Goal: Information Seeking & Learning: Check status

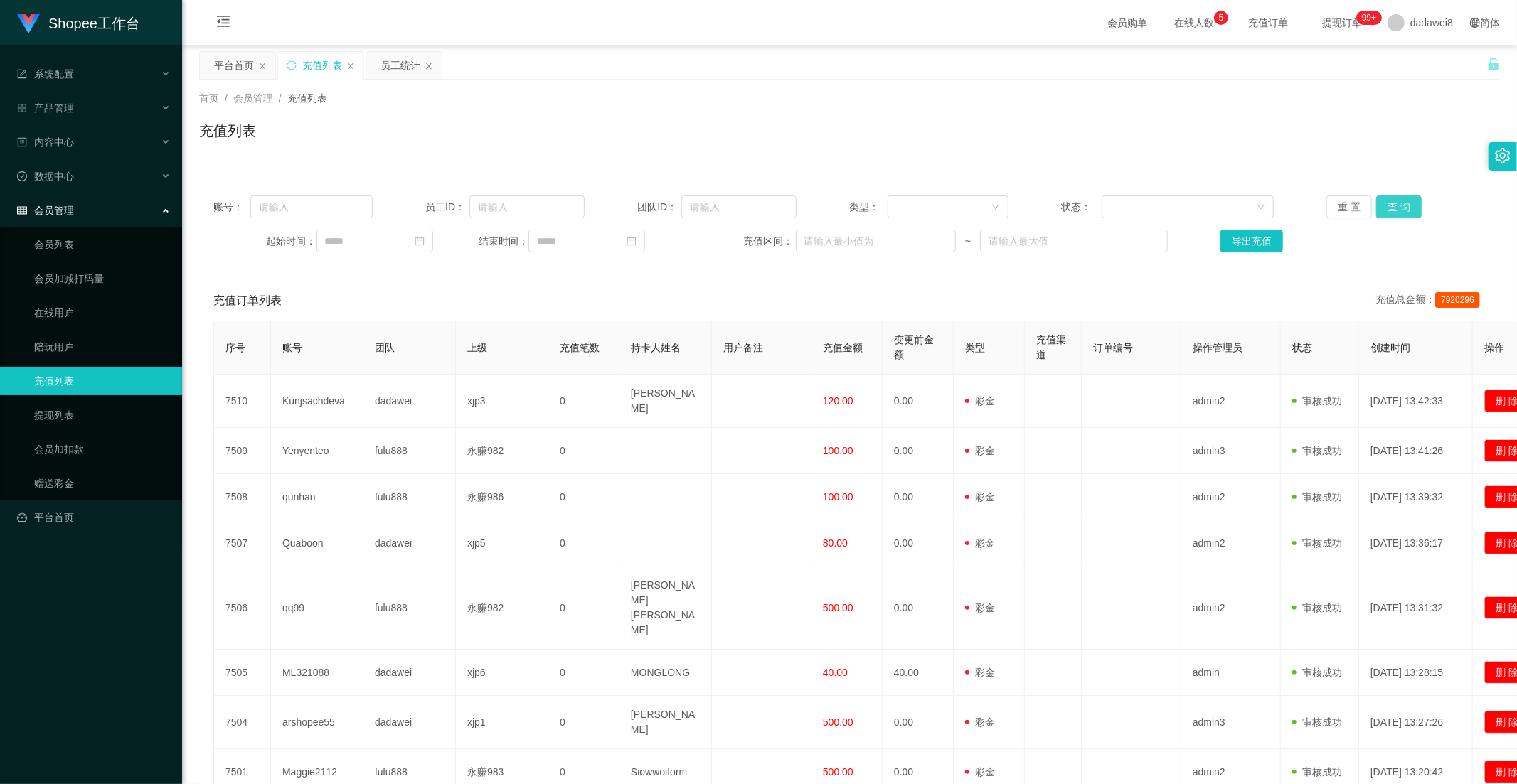
click at [1390, 204] on button "查 询" at bounding box center [1398, 206] width 46 height 22
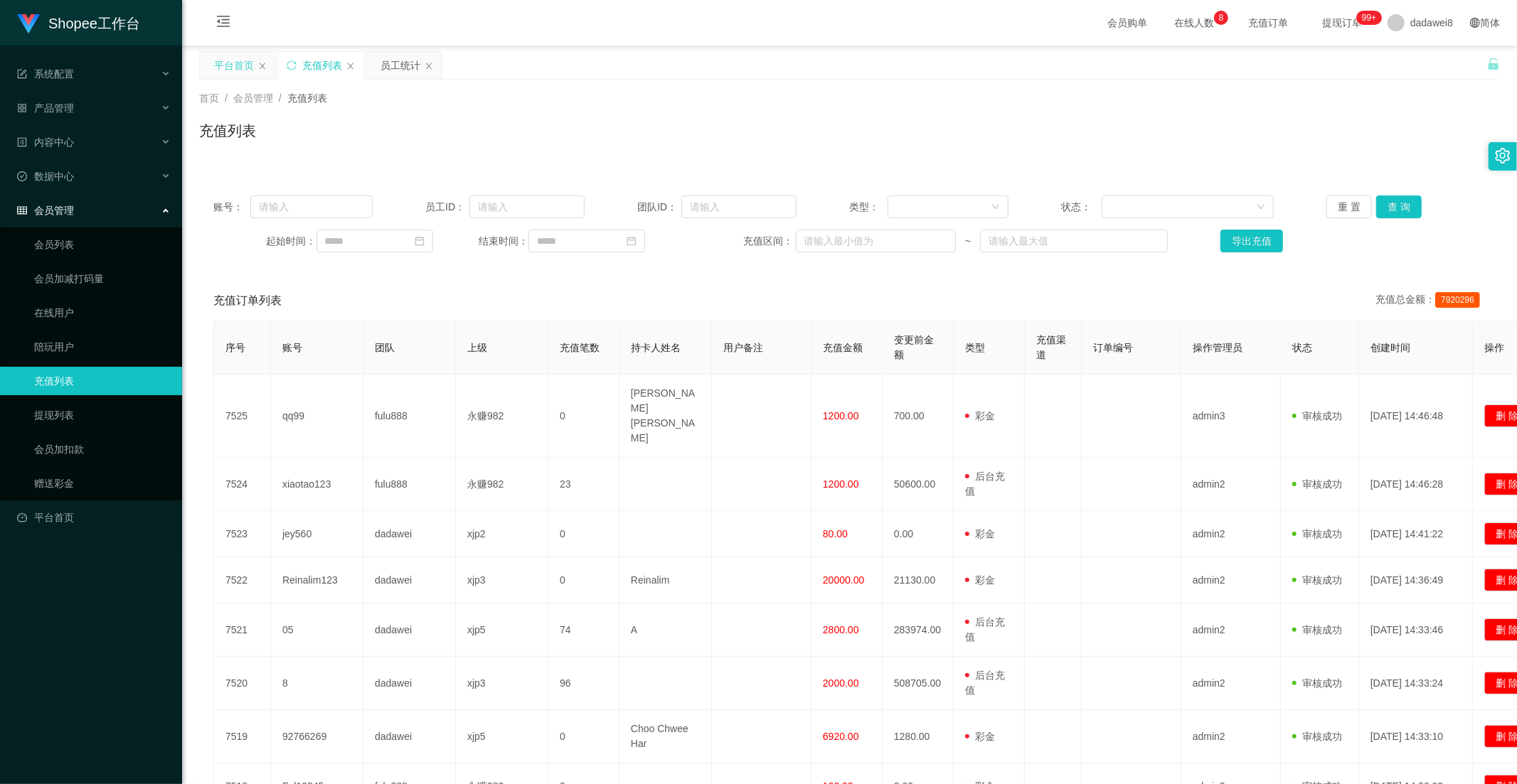
click at [229, 59] on div "平台首页" at bounding box center [234, 65] width 39 height 27
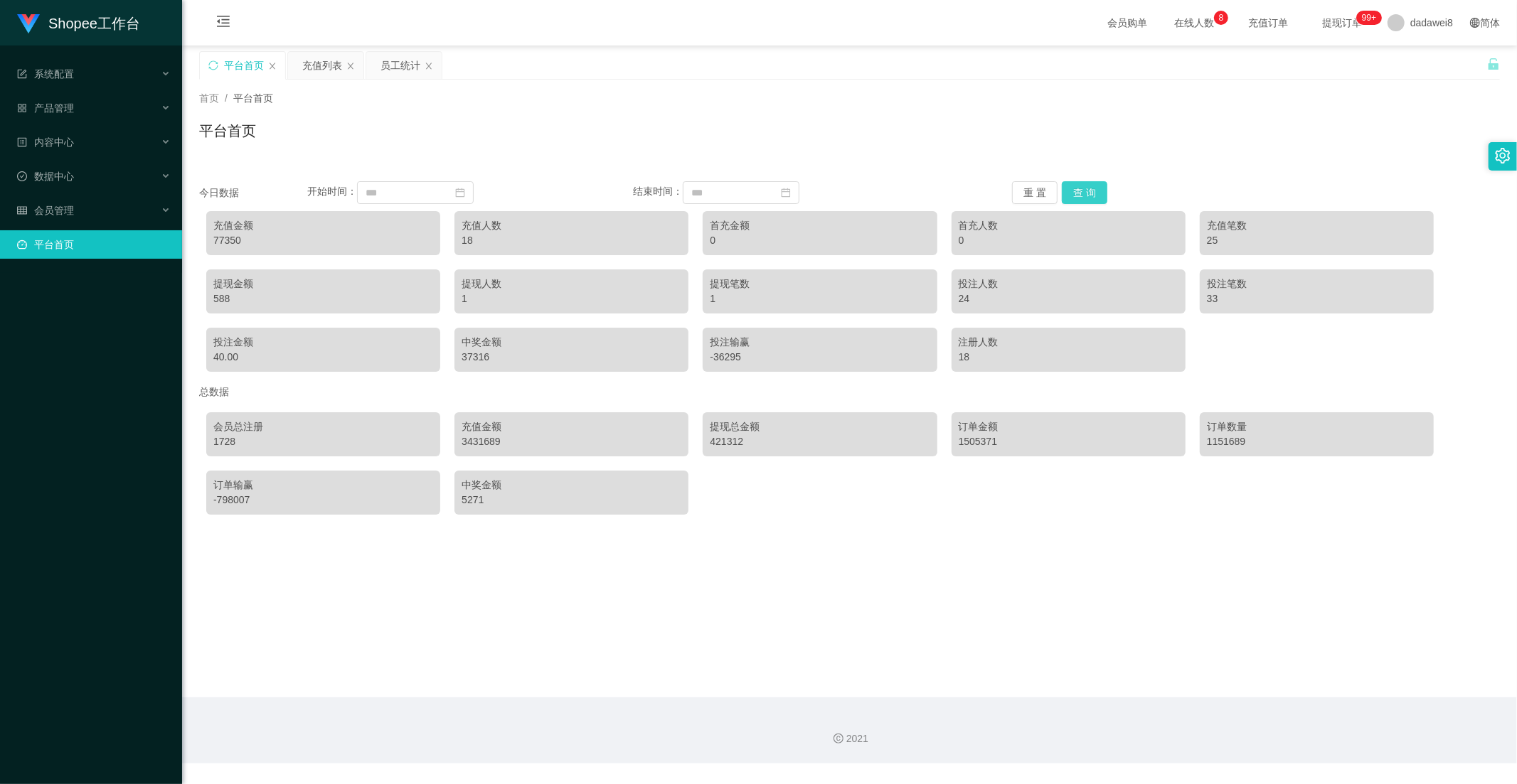
click at [1083, 190] on button "查 询" at bounding box center [1084, 192] width 46 height 22
click at [398, 61] on div "员工统计" at bounding box center [400, 65] width 39 height 27
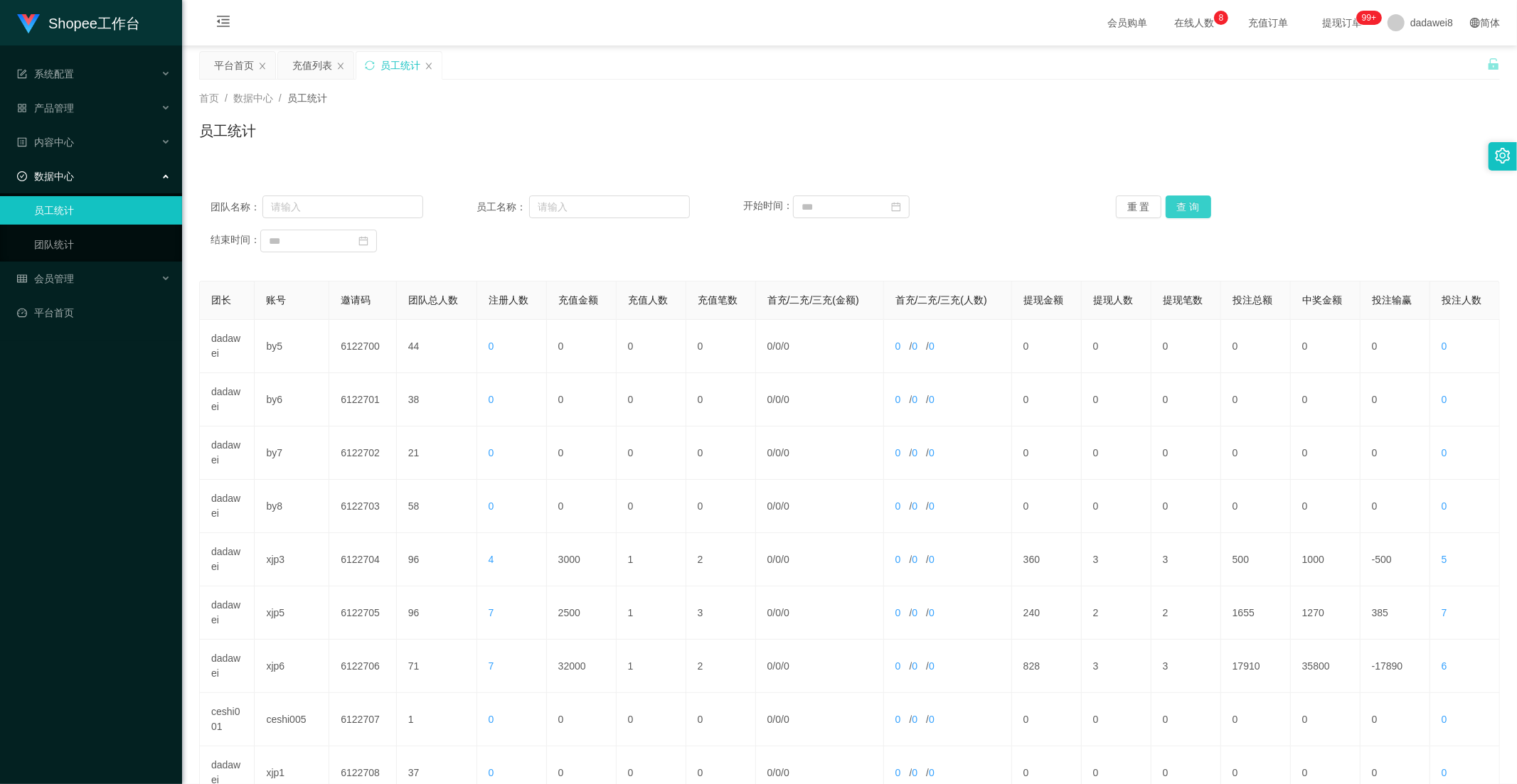
drag, startPoint x: 1182, startPoint y: 214, endPoint x: 1167, endPoint y: 227, distance: 19.8
click at [1182, 214] on button "查 询" at bounding box center [1188, 206] width 46 height 22
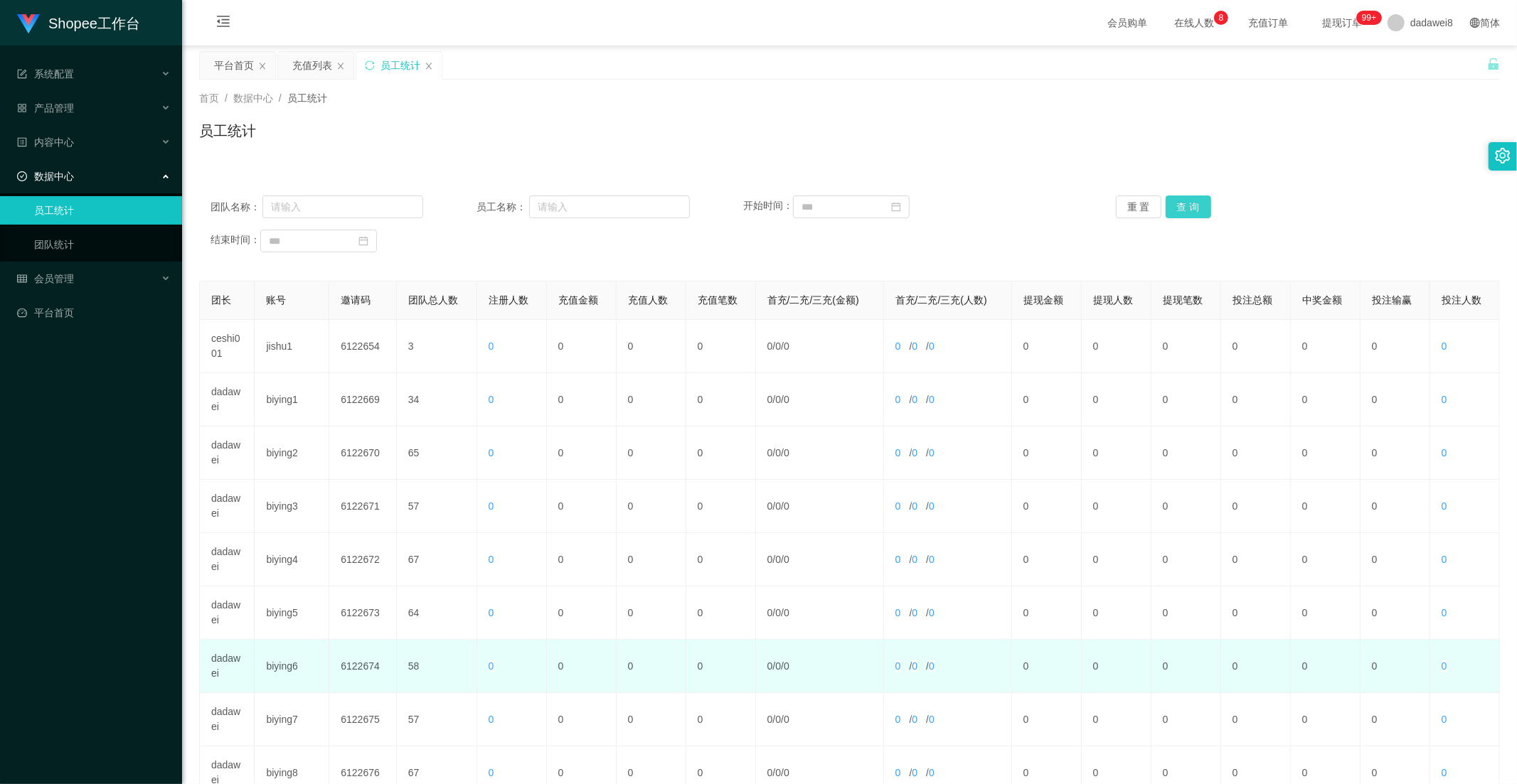
scroll to position [199, 0]
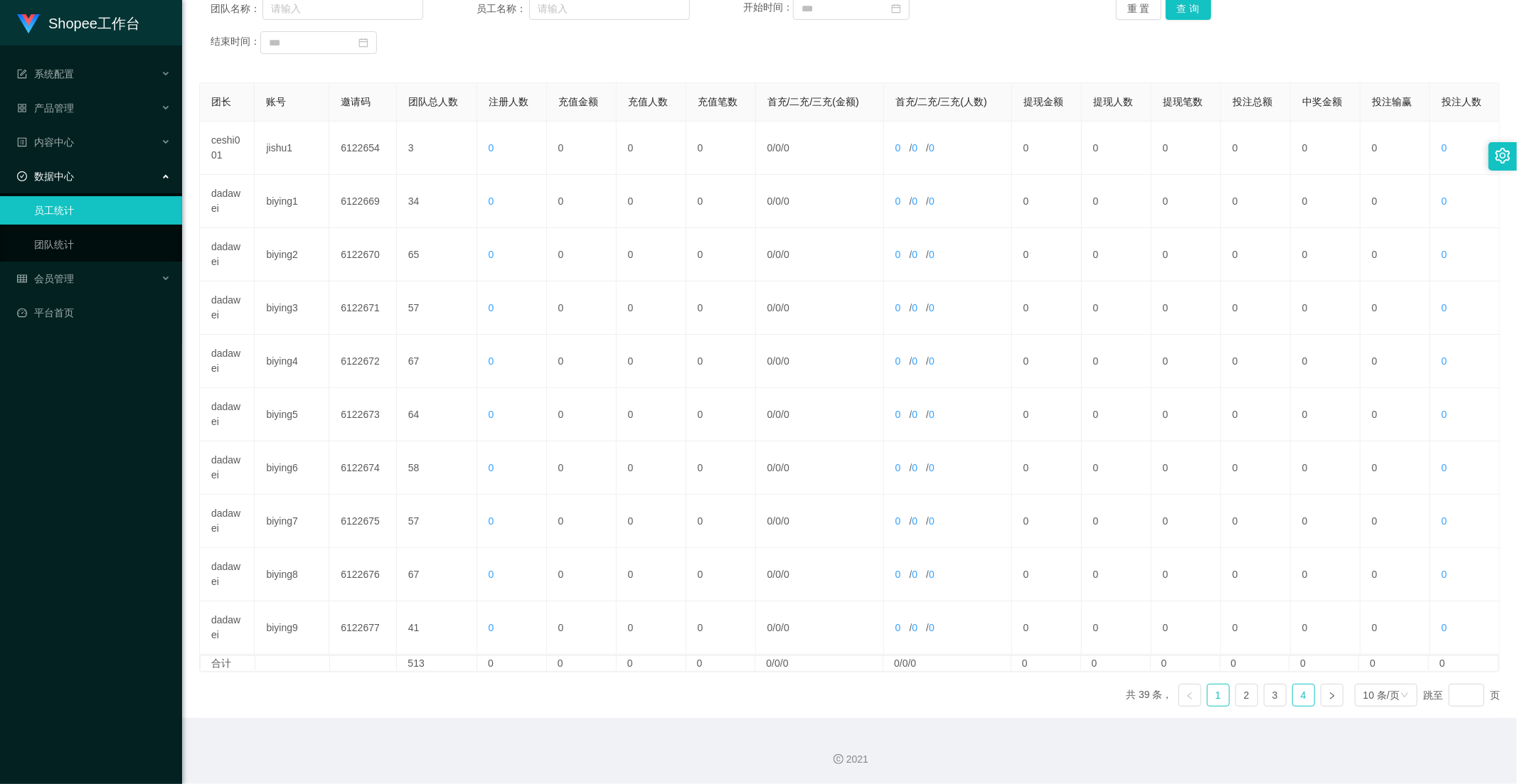
click at [1300, 686] on link "4" at bounding box center [1303, 695] width 21 height 21
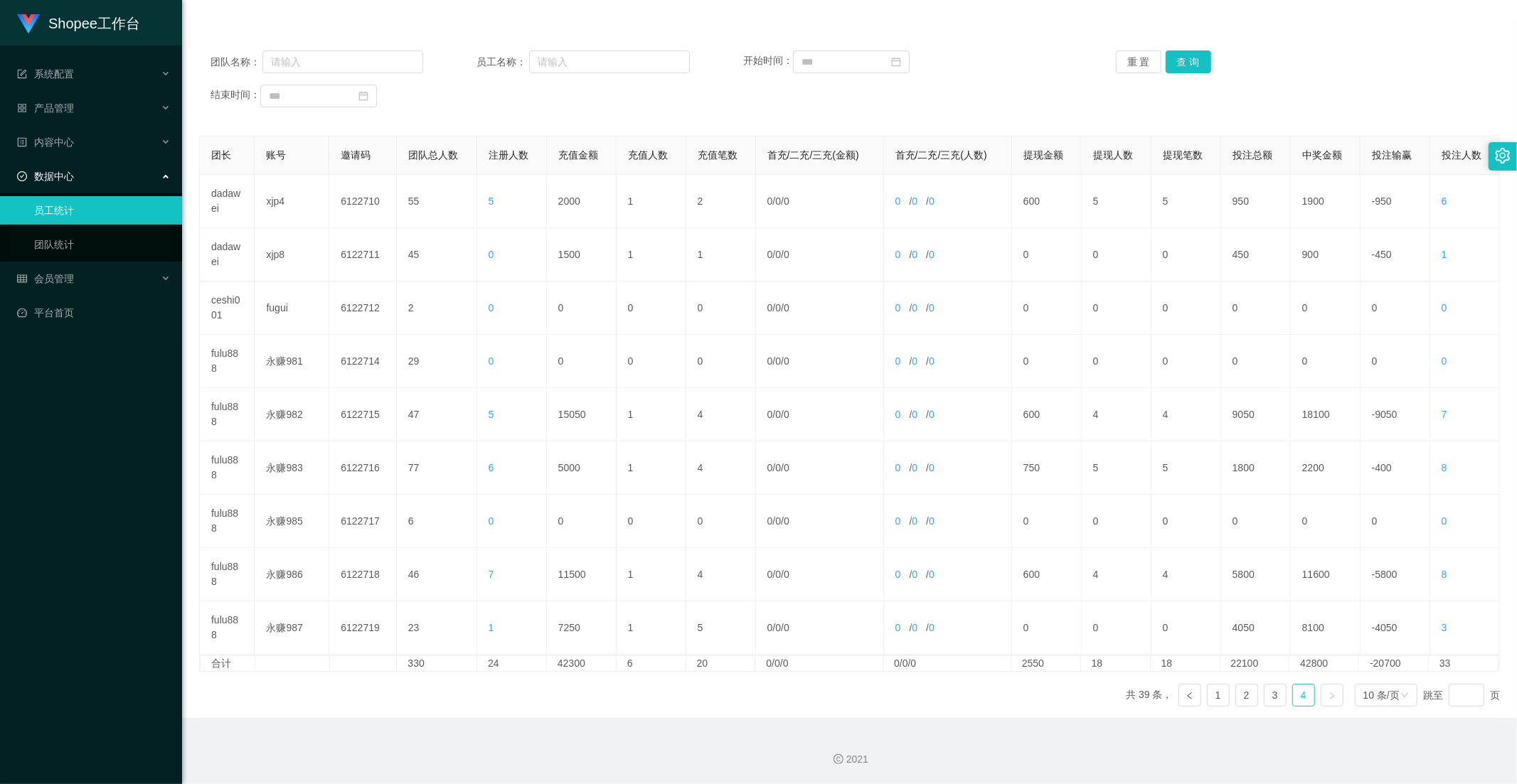
scroll to position [0, 0]
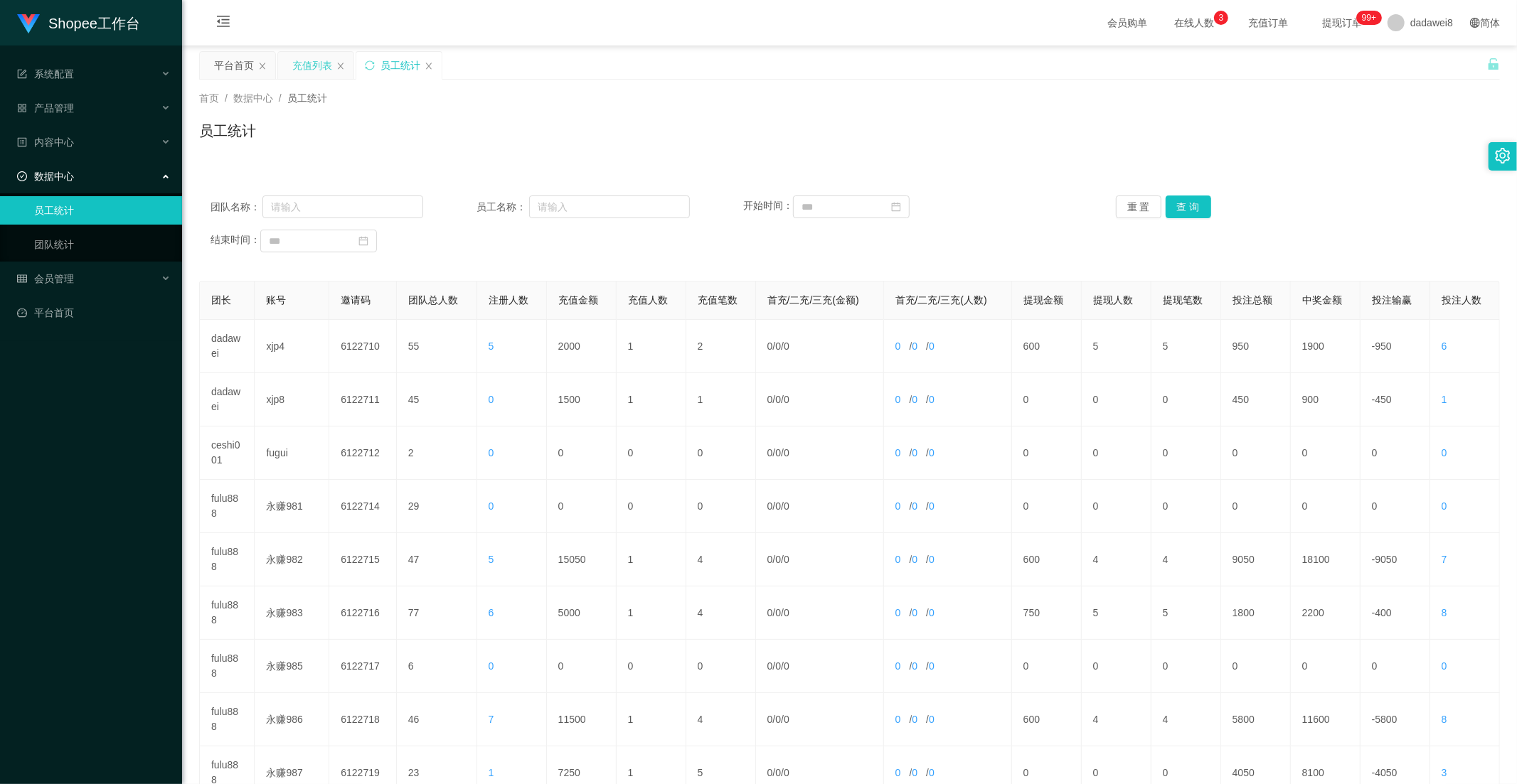
click at [304, 64] on div "充值列表" at bounding box center [312, 65] width 39 height 27
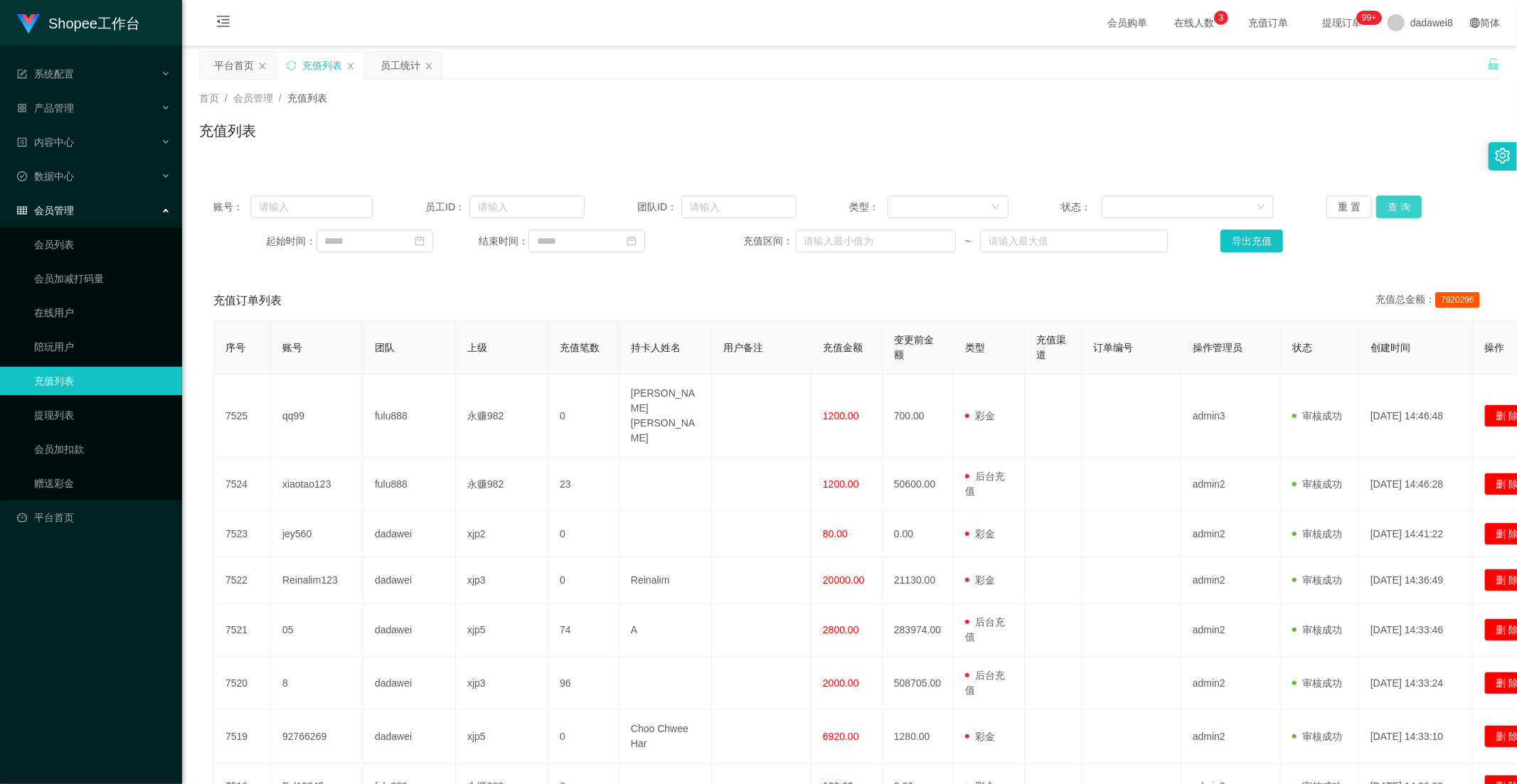
click at [1388, 217] on button "查 询" at bounding box center [1398, 206] width 46 height 22
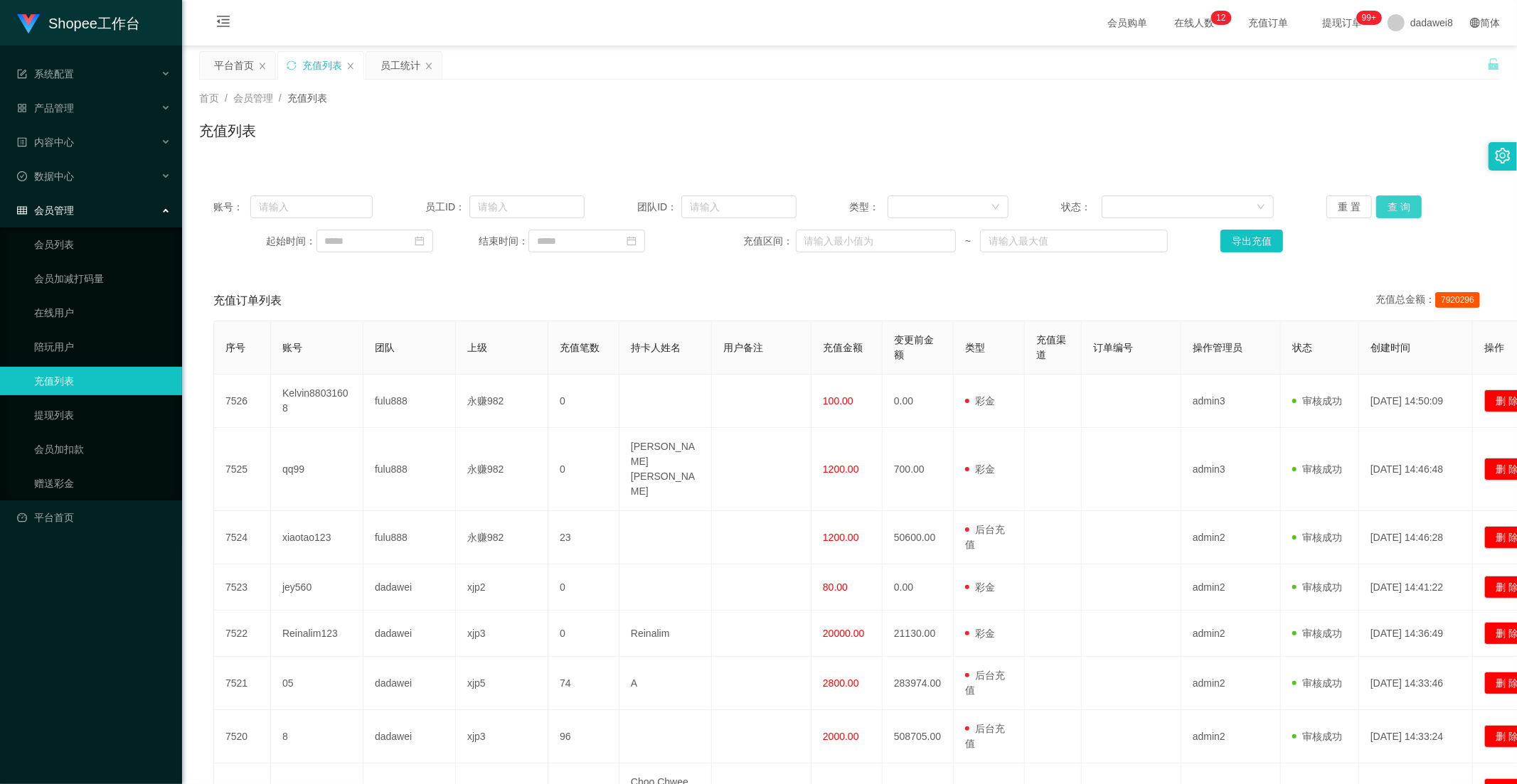
click at [1394, 215] on button "查 询" at bounding box center [1398, 206] width 46 height 22
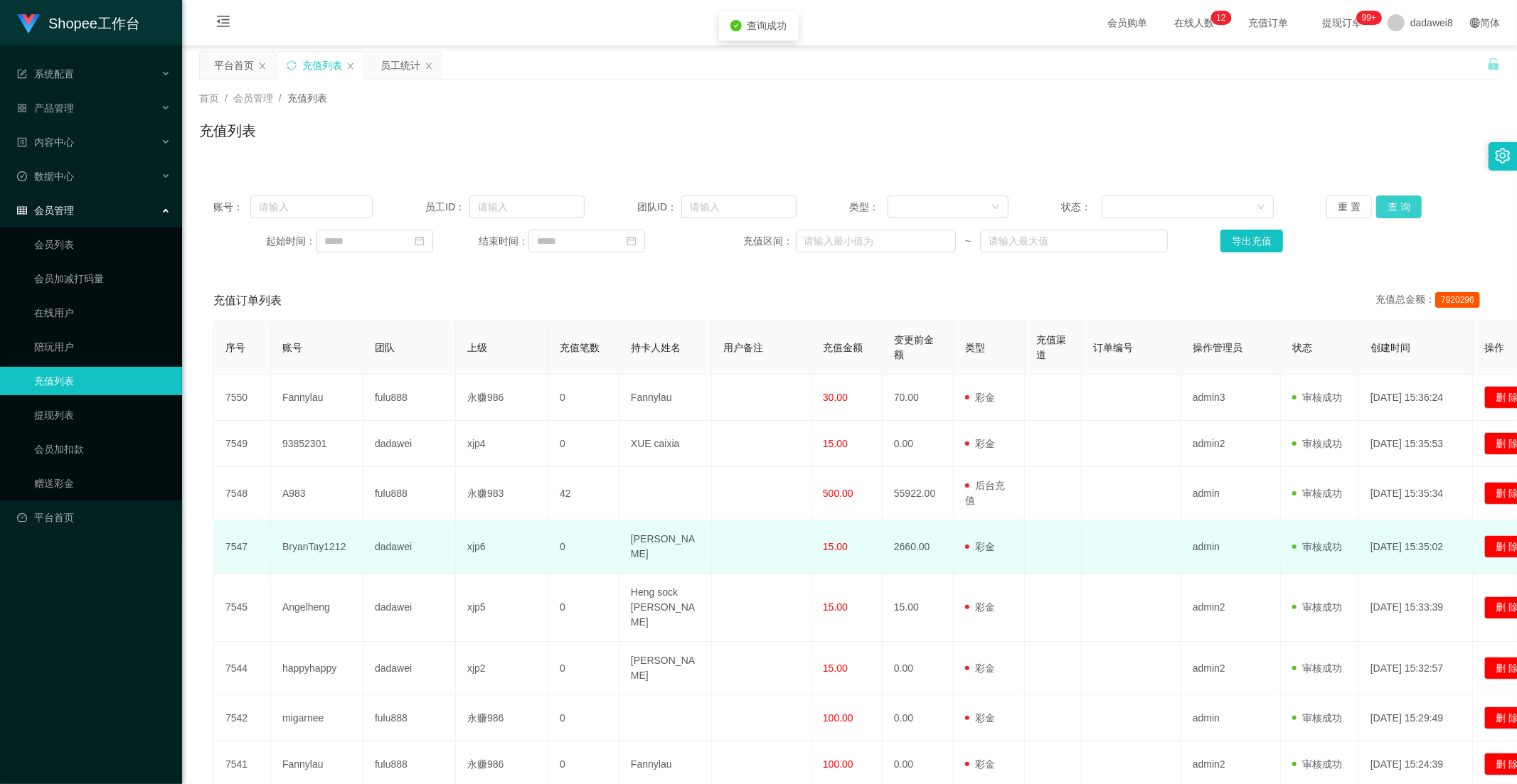
scroll to position [172, 0]
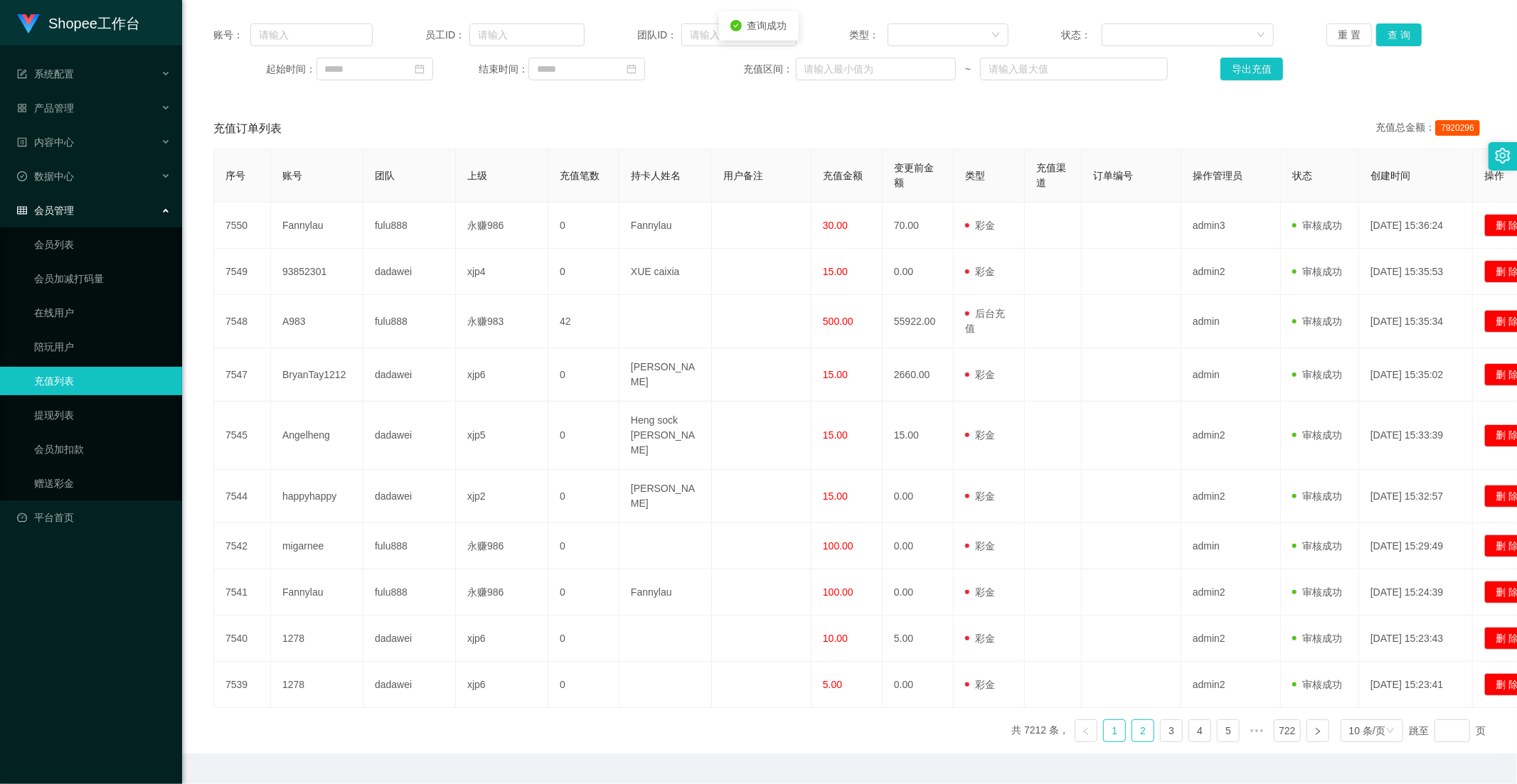
click at [1140, 720] on link "2" at bounding box center [1143, 731] width 21 height 21
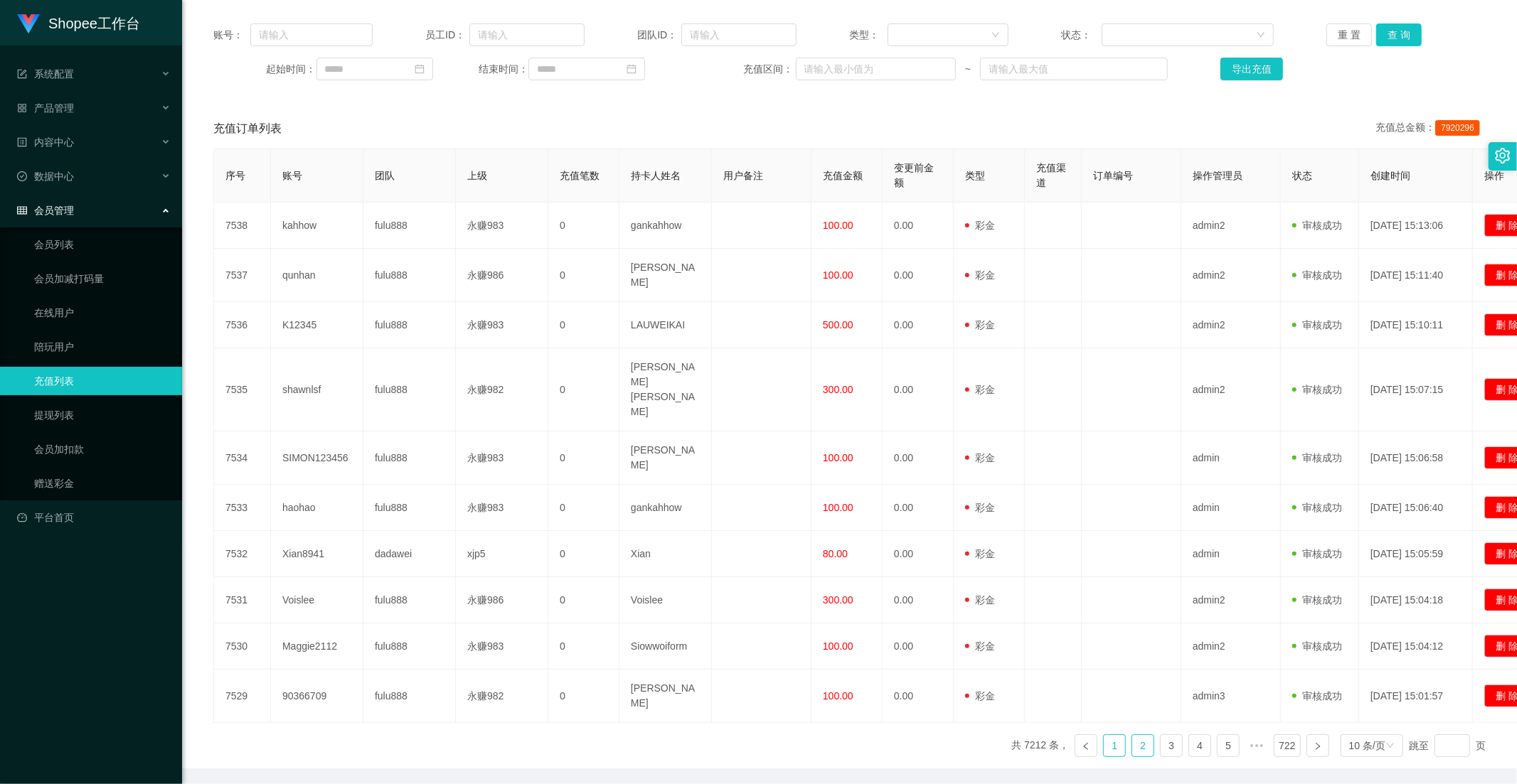
click at [1105, 735] on link "1" at bounding box center [1114, 746] width 21 height 21
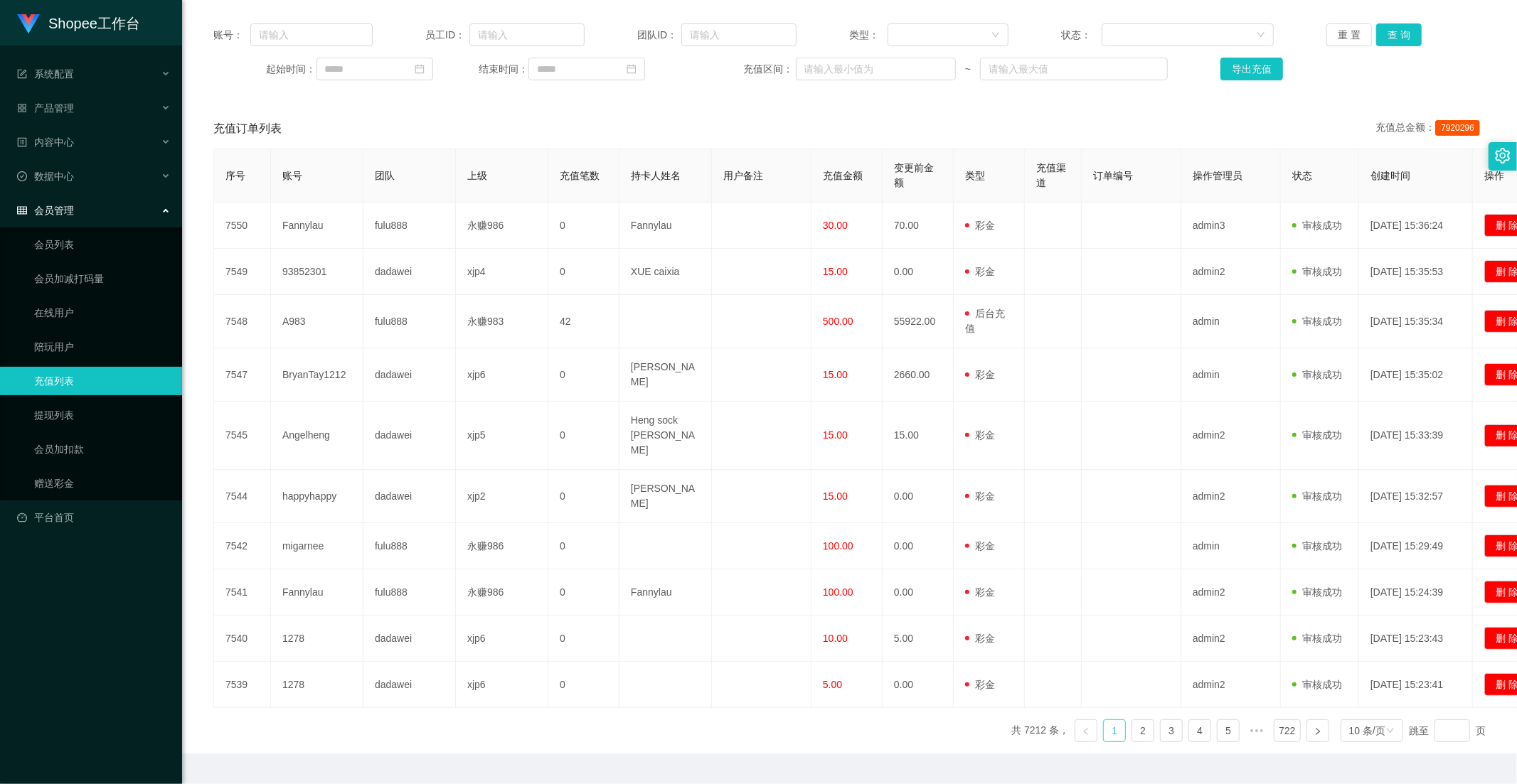
scroll to position [0, 0]
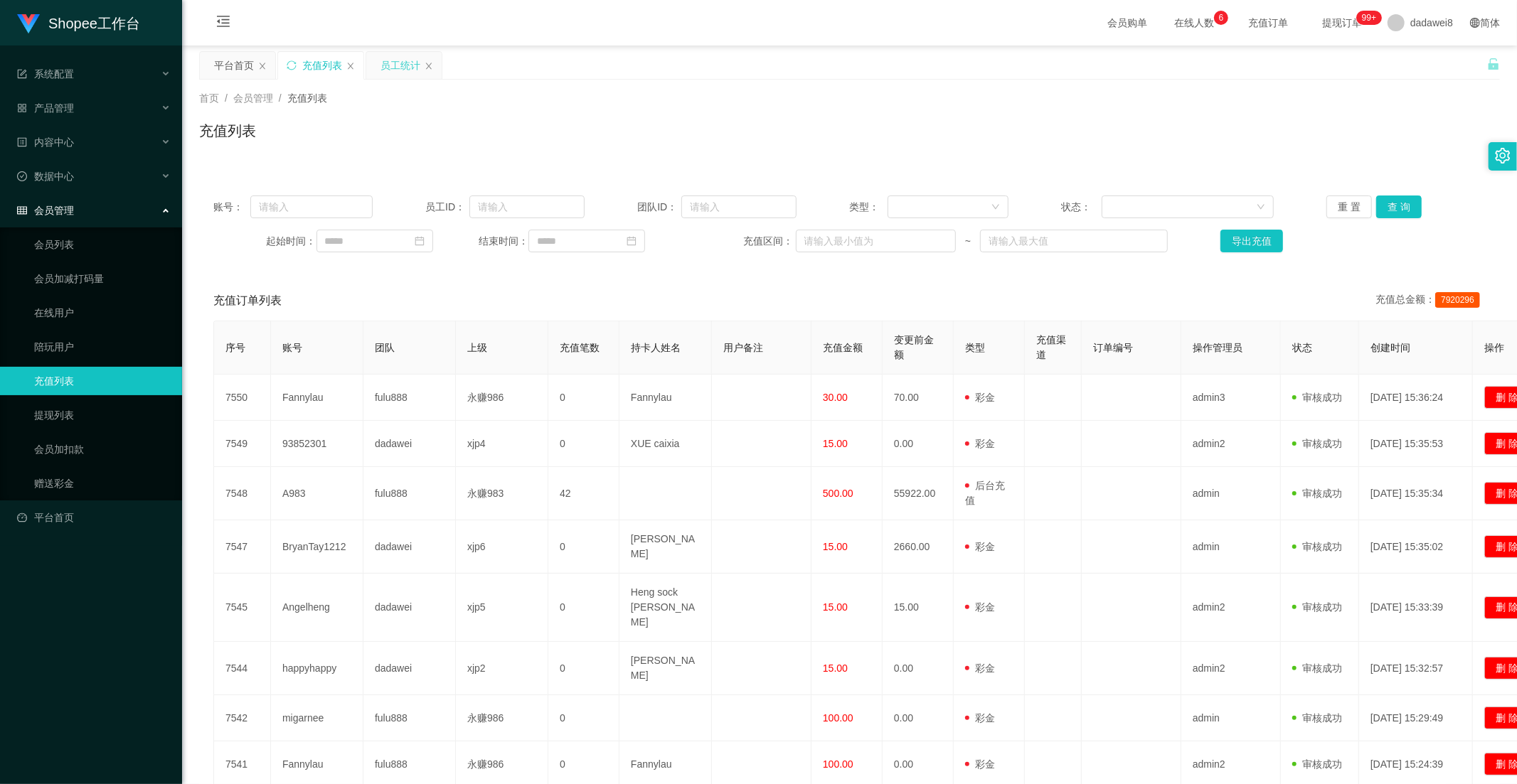
click at [395, 66] on div "员工统计" at bounding box center [400, 65] width 39 height 27
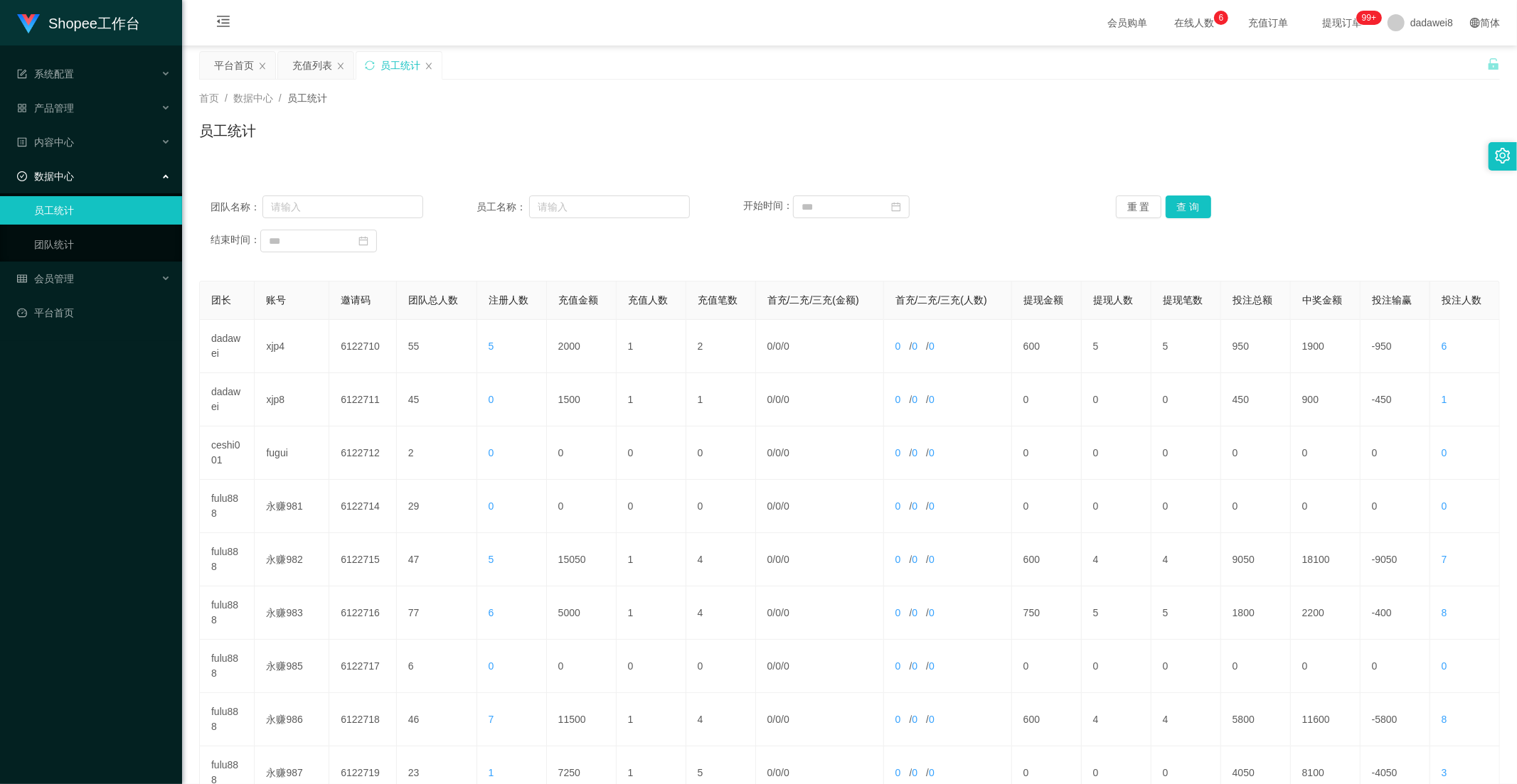
click at [1157, 204] on div "重 置 查 询" at bounding box center [1223, 206] width 213 height 22
click at [1165, 205] on button "查 询" at bounding box center [1188, 206] width 46 height 22
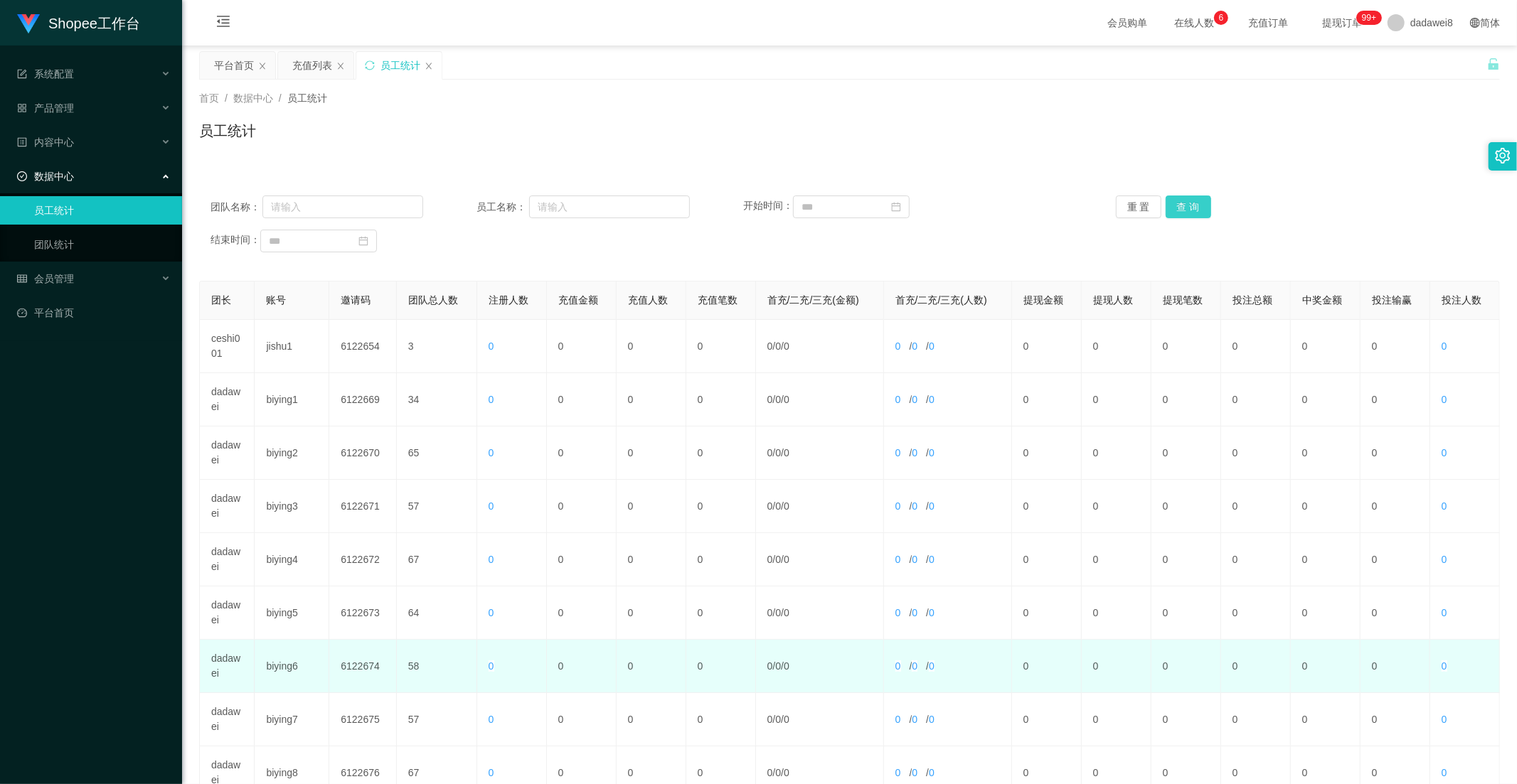
scroll to position [199, 0]
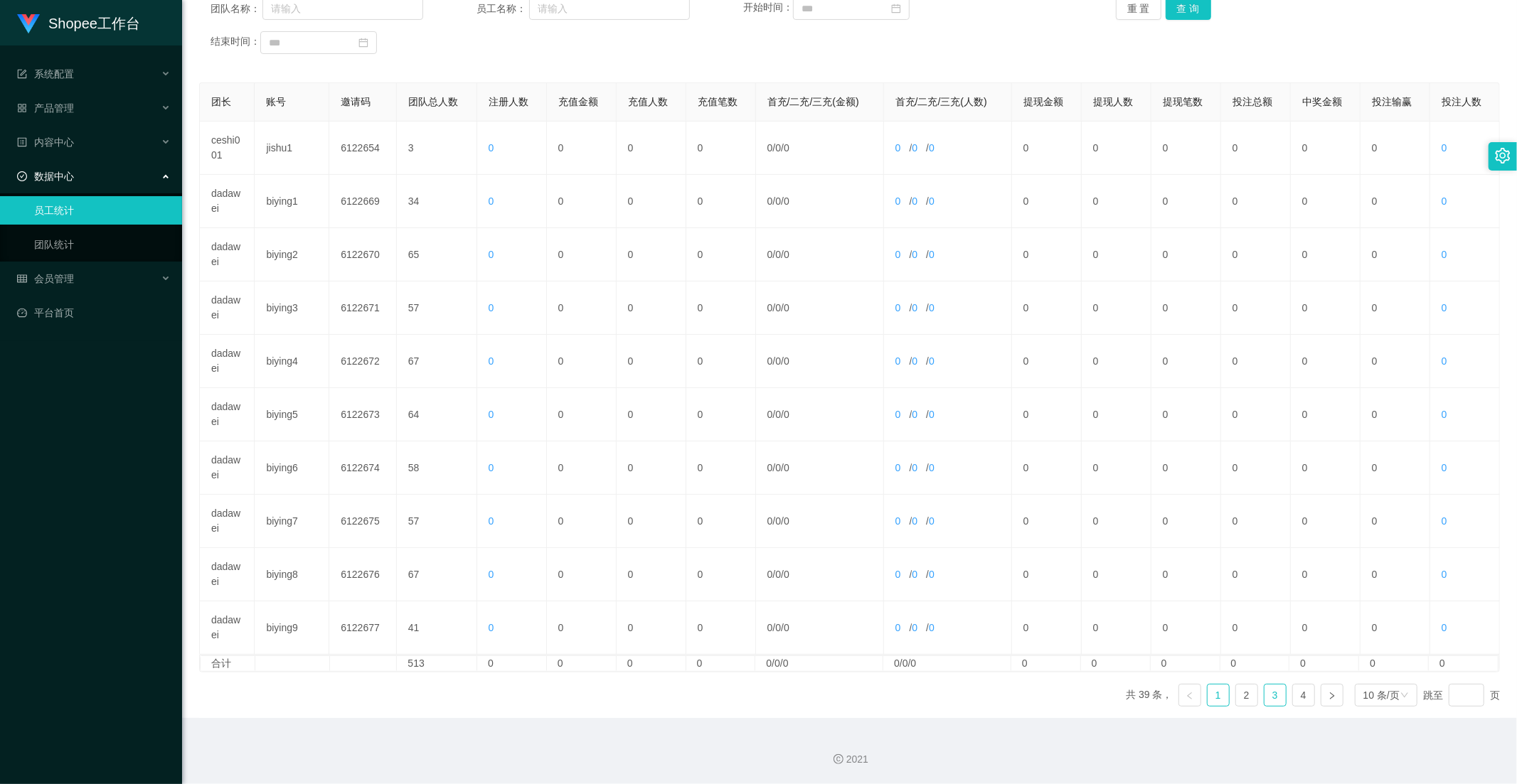
click at [1265, 697] on link "3" at bounding box center [1275, 695] width 21 height 21
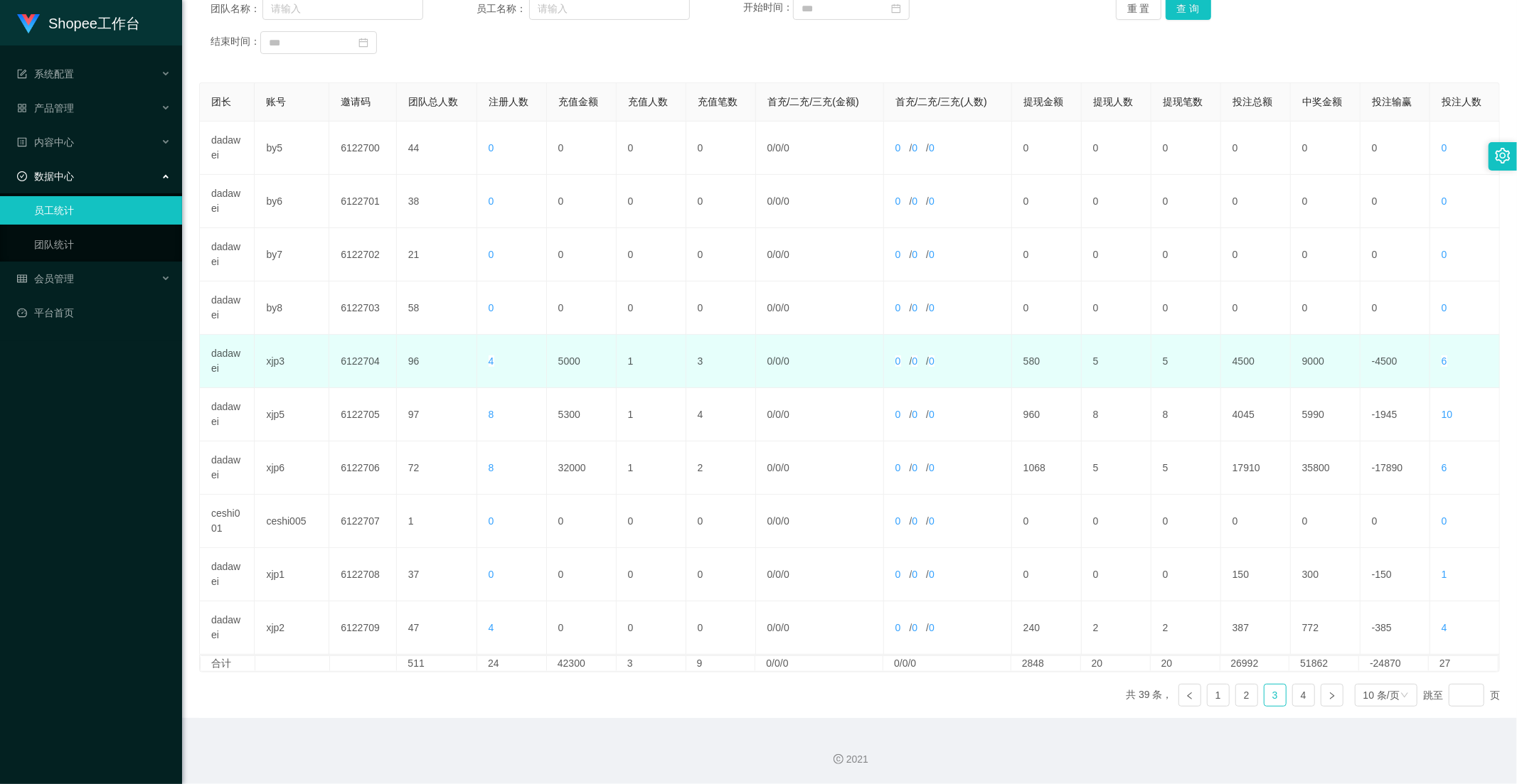
click at [565, 358] on td "5000" at bounding box center [582, 362] width 70 height 54
copy td "5000"
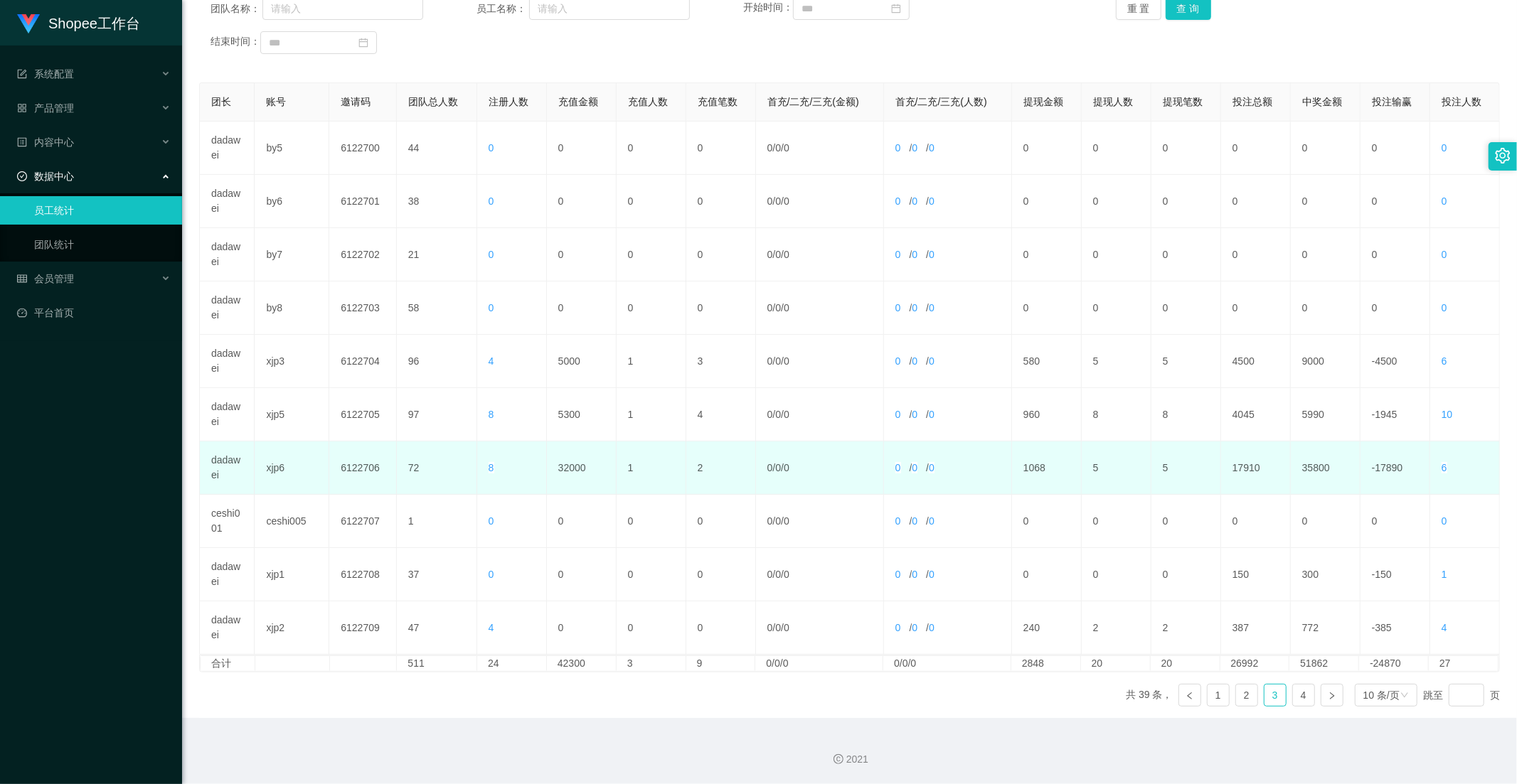
click at [524, 471] on td "8" at bounding box center [512, 468] width 70 height 54
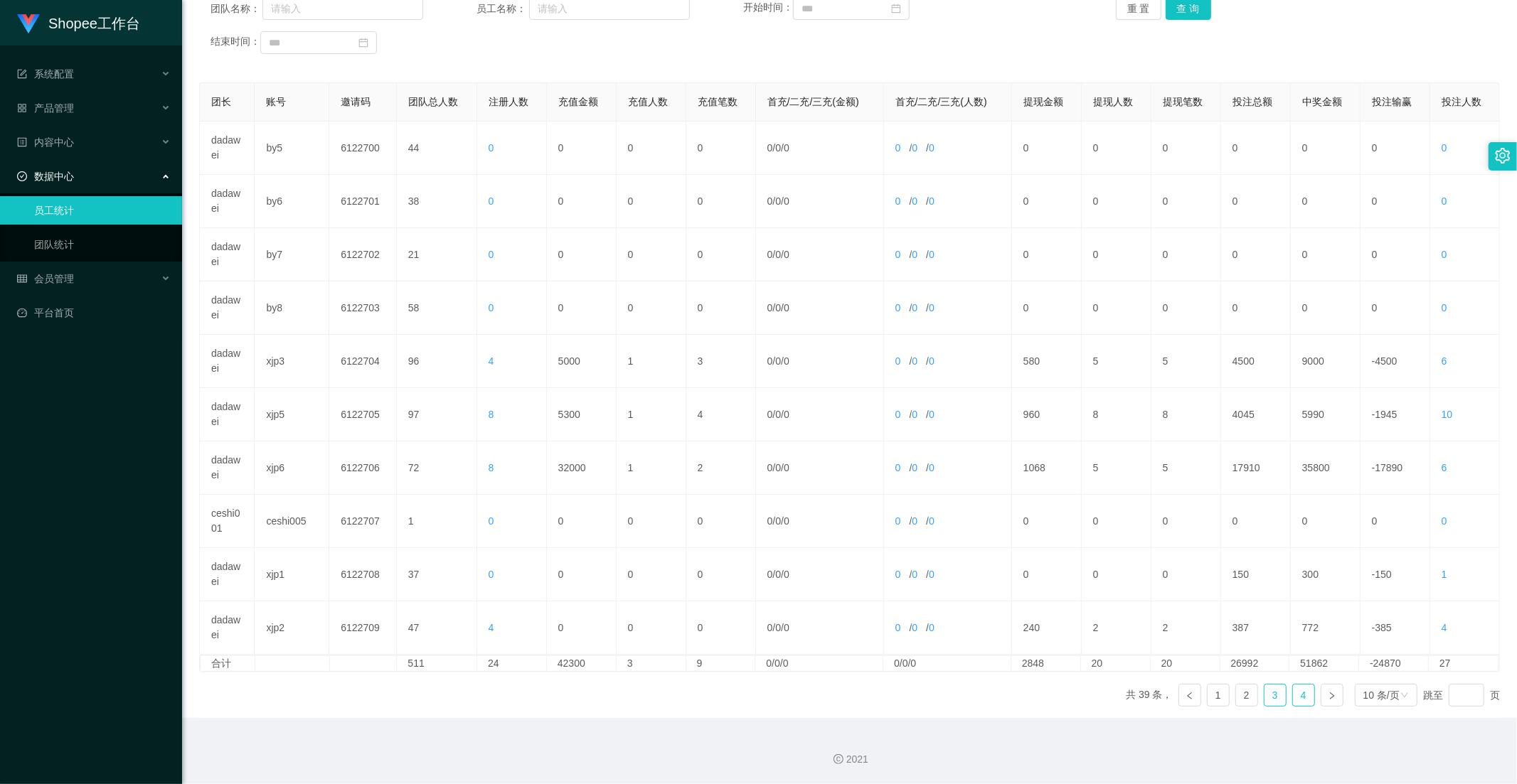
click at [1301, 700] on link "4" at bounding box center [1303, 695] width 21 height 21
